Goal: Use online tool/utility: Utilize a website feature to perform a specific function

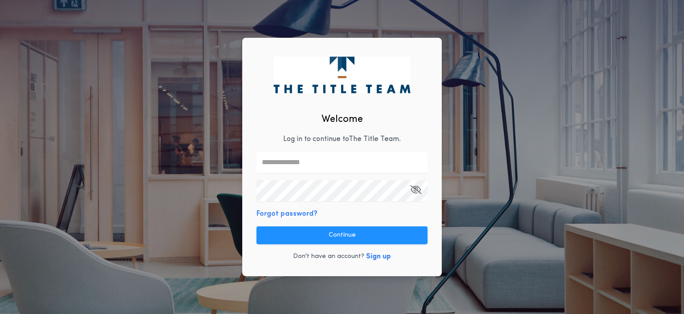
click at [414, 190] on icon "button" at bounding box center [415, 190] width 11 height 0
click at [406, 159] on input "text" at bounding box center [342, 162] width 171 height 21
click at [413, 190] on icon "button" at bounding box center [416, 190] width 10 height 0
click at [415, 190] on icon "button" at bounding box center [415, 190] width 11 height 0
click at [330, 159] on input "text" at bounding box center [342, 162] width 171 height 21
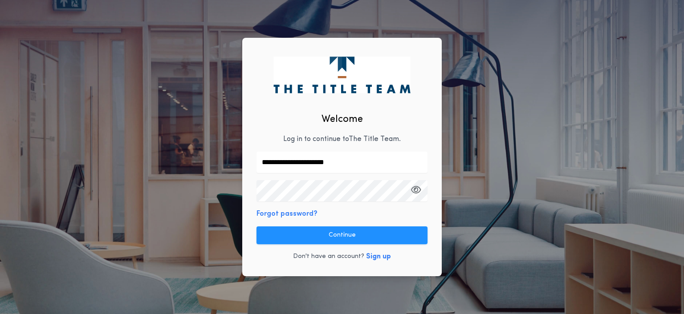
type input "**********"
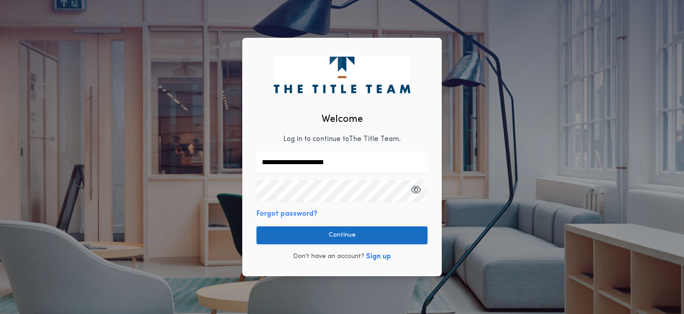
click at [286, 234] on button "Continue" at bounding box center [342, 236] width 171 height 18
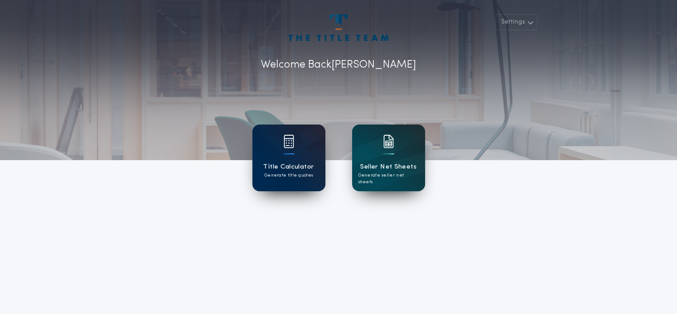
click at [289, 180] on div "Title Calculator Generate title quotes" at bounding box center [288, 158] width 73 height 67
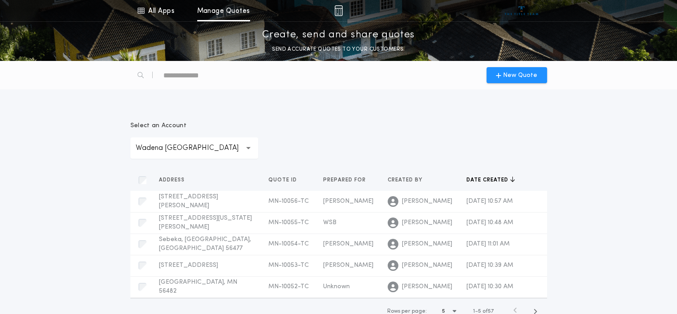
click at [152, 148] on p "Wadena [GEOGRAPHIC_DATA]" at bounding box center [194, 148] width 117 height 11
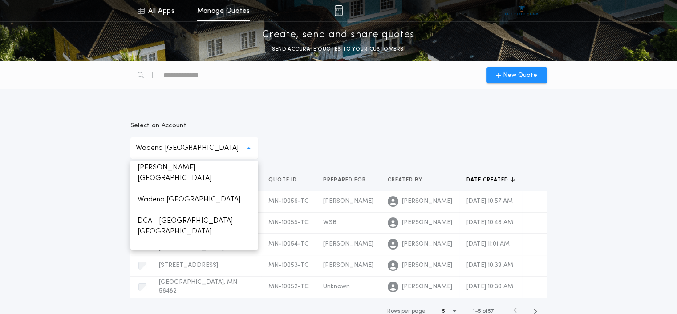
scroll to position [178, 0]
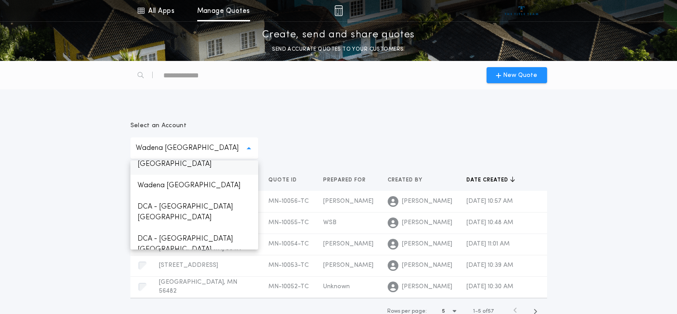
click at [161, 175] on p "[PERSON_NAME] [GEOGRAPHIC_DATA]" at bounding box center [194, 159] width 128 height 32
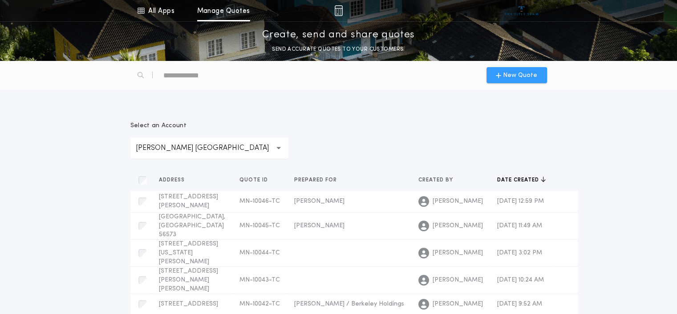
click at [531, 75] on span "New Quote" at bounding box center [520, 75] width 34 height 9
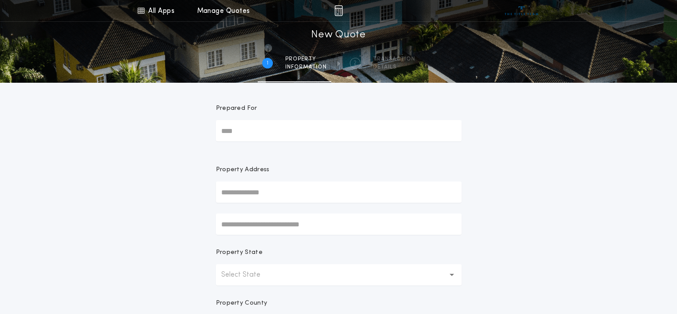
click at [309, 128] on input "Prepared For" at bounding box center [339, 130] width 246 height 21
type input "**********"
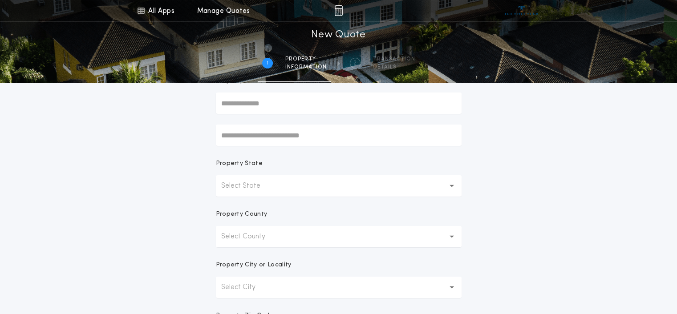
scroll to position [89, 0]
click at [271, 182] on p "Select State" at bounding box center [247, 186] width 53 height 11
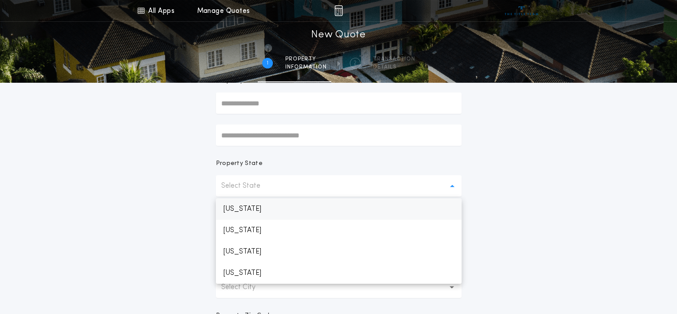
click at [257, 208] on p "[US_STATE]" at bounding box center [339, 209] width 246 height 21
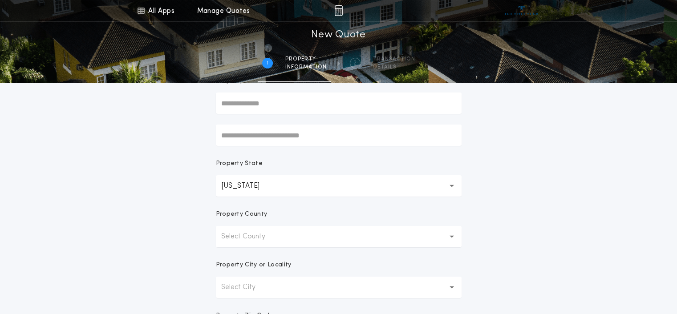
click at [260, 235] on p "Select County" at bounding box center [250, 237] width 58 height 11
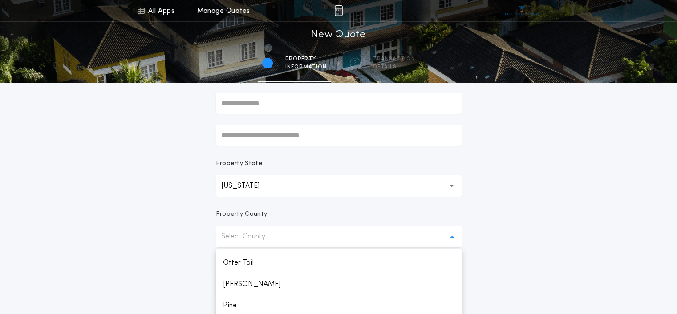
scroll to position [1158, 0]
click at [268, 274] on p "Otter Tail" at bounding box center [339, 277] width 246 height 21
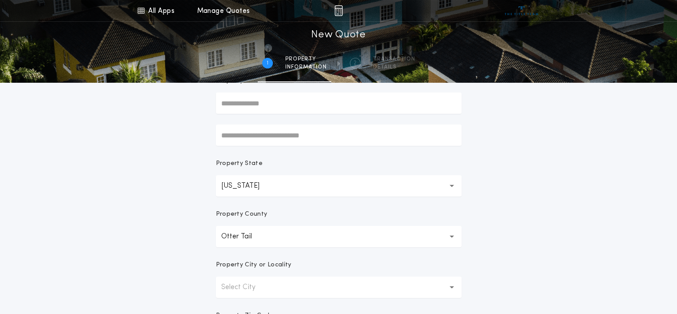
click at [165, 203] on div "**********" at bounding box center [338, 165] width 677 height 509
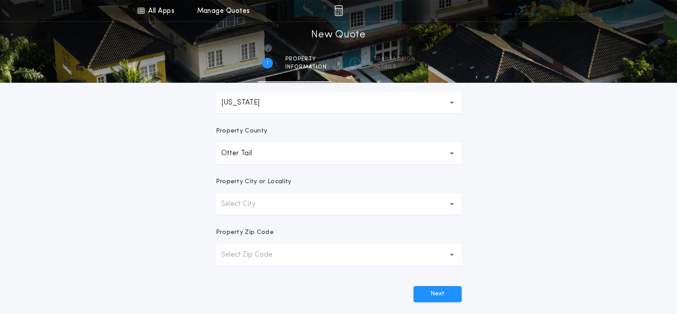
scroll to position [178, 0]
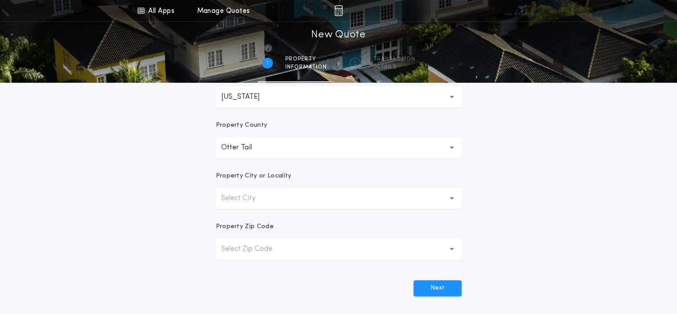
click at [223, 204] on button "Select City" at bounding box center [339, 198] width 246 height 21
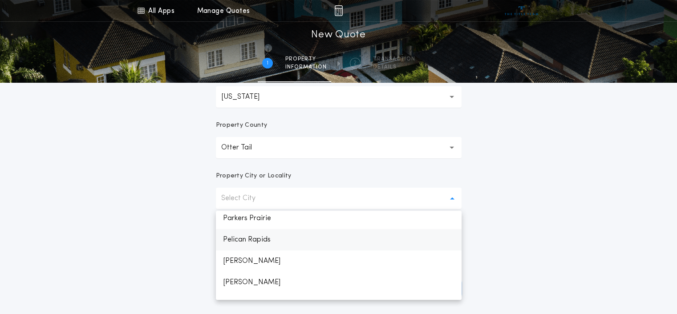
scroll to position [623, 0]
click at [242, 242] on p "[PERSON_NAME]" at bounding box center [339, 239] width 246 height 21
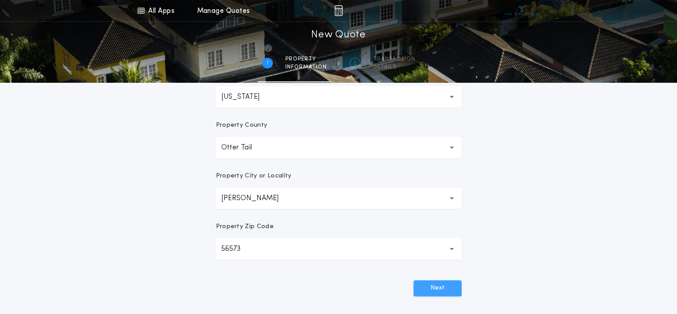
click at [441, 289] on button "Next" at bounding box center [438, 289] width 48 height 16
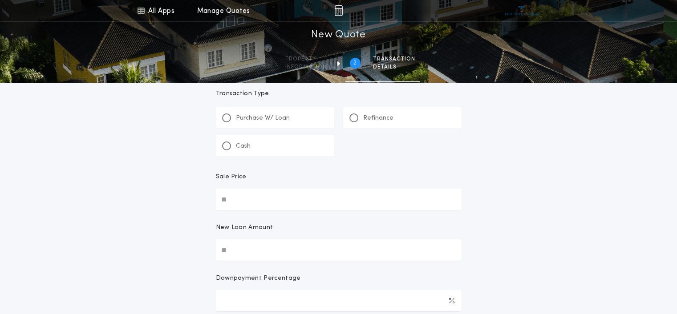
scroll to position [0, 0]
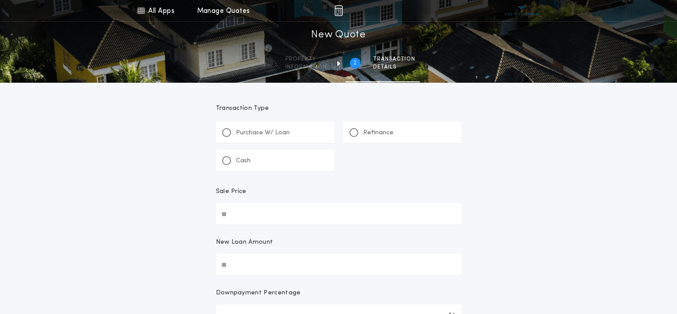
click at [240, 160] on p "Cash" at bounding box center [243, 161] width 15 height 9
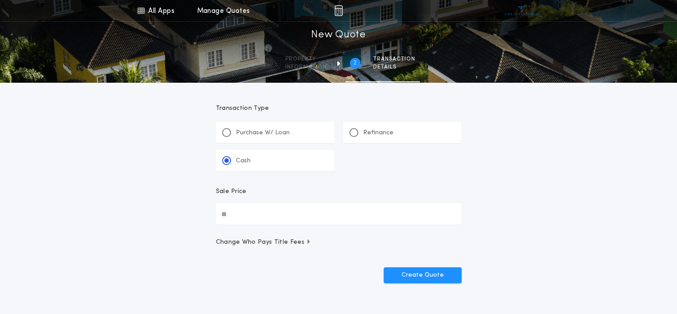
click at [251, 213] on input "Sale Price" at bounding box center [339, 214] width 246 height 21
type input "********"
click at [404, 270] on button "Create Quote" at bounding box center [423, 276] width 78 height 16
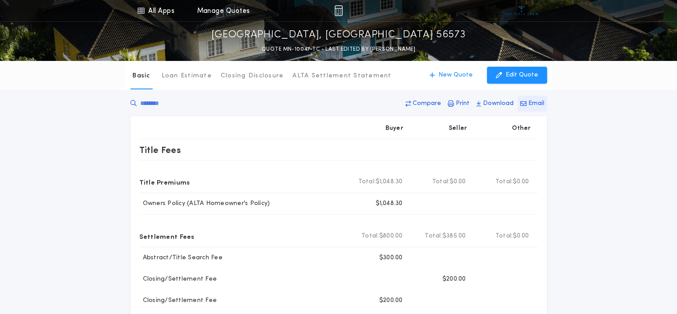
click at [529, 102] on p "Email" at bounding box center [537, 103] width 16 height 9
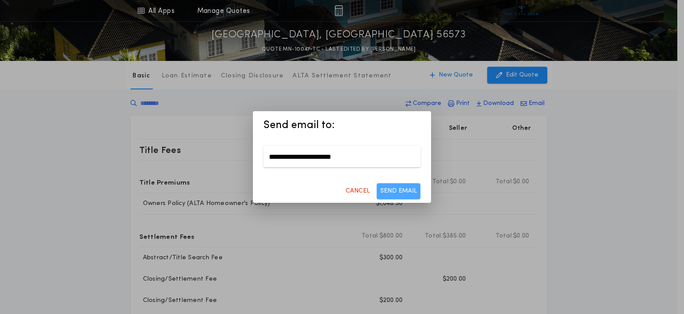
type input "**********"
click at [407, 191] on button "SEND EMAIL" at bounding box center [399, 191] width 44 height 16
